Goal: Find specific page/section: Find specific page/section

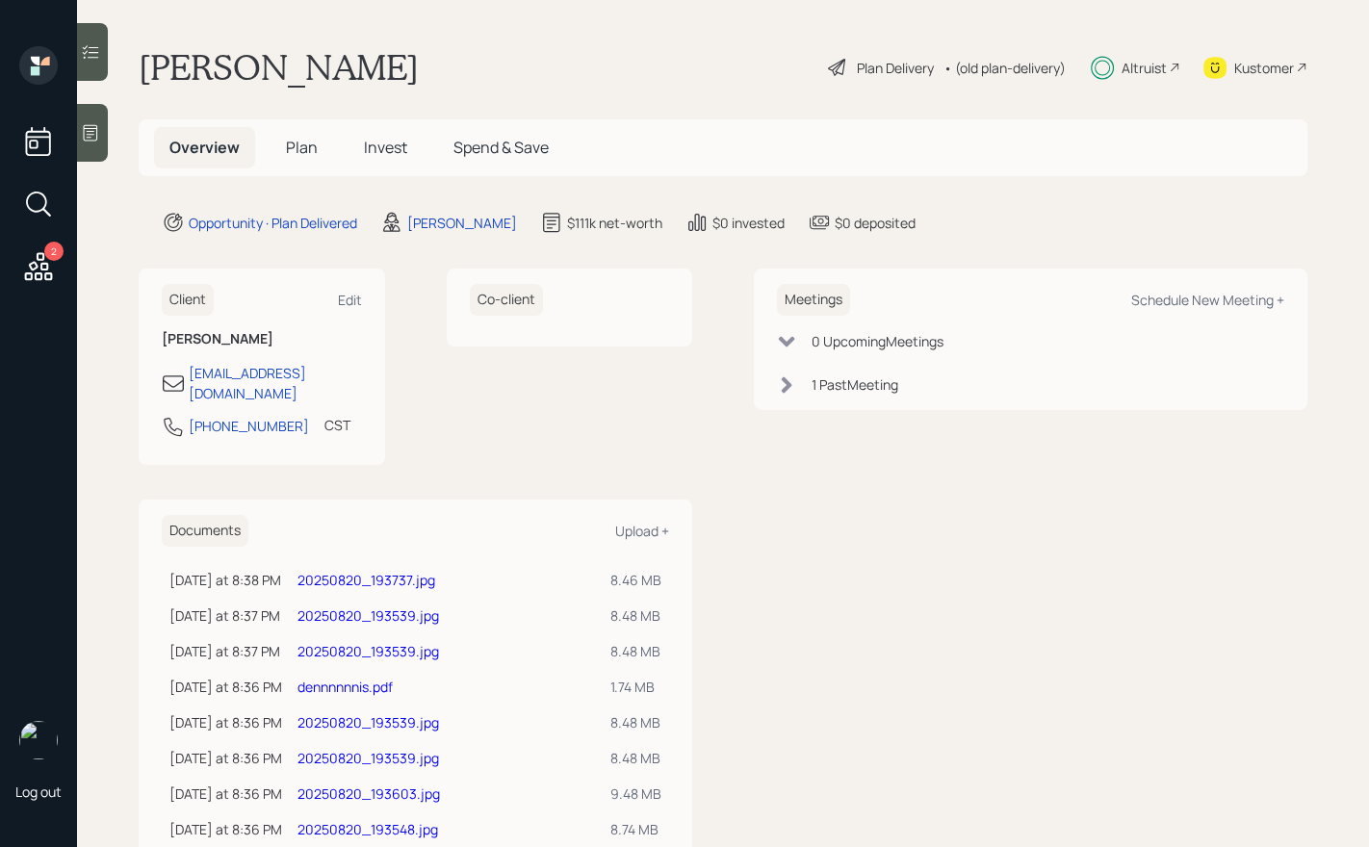
click at [1101, 76] on icon at bounding box center [1102, 68] width 23 height 24
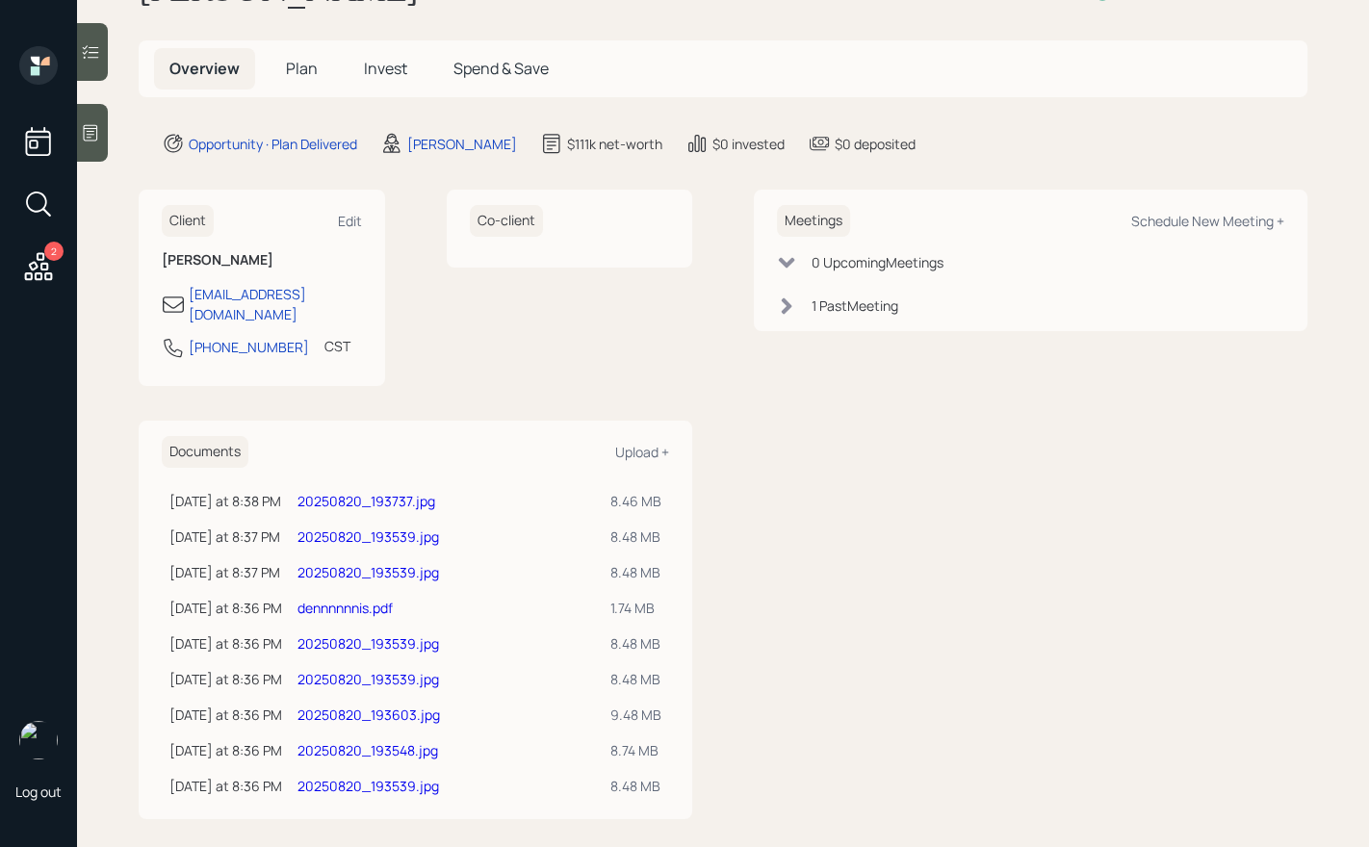
click at [361, 777] on link "20250820_193539.jpg" at bounding box center [368, 786] width 142 height 18
